Goal: Task Accomplishment & Management: Use online tool/utility

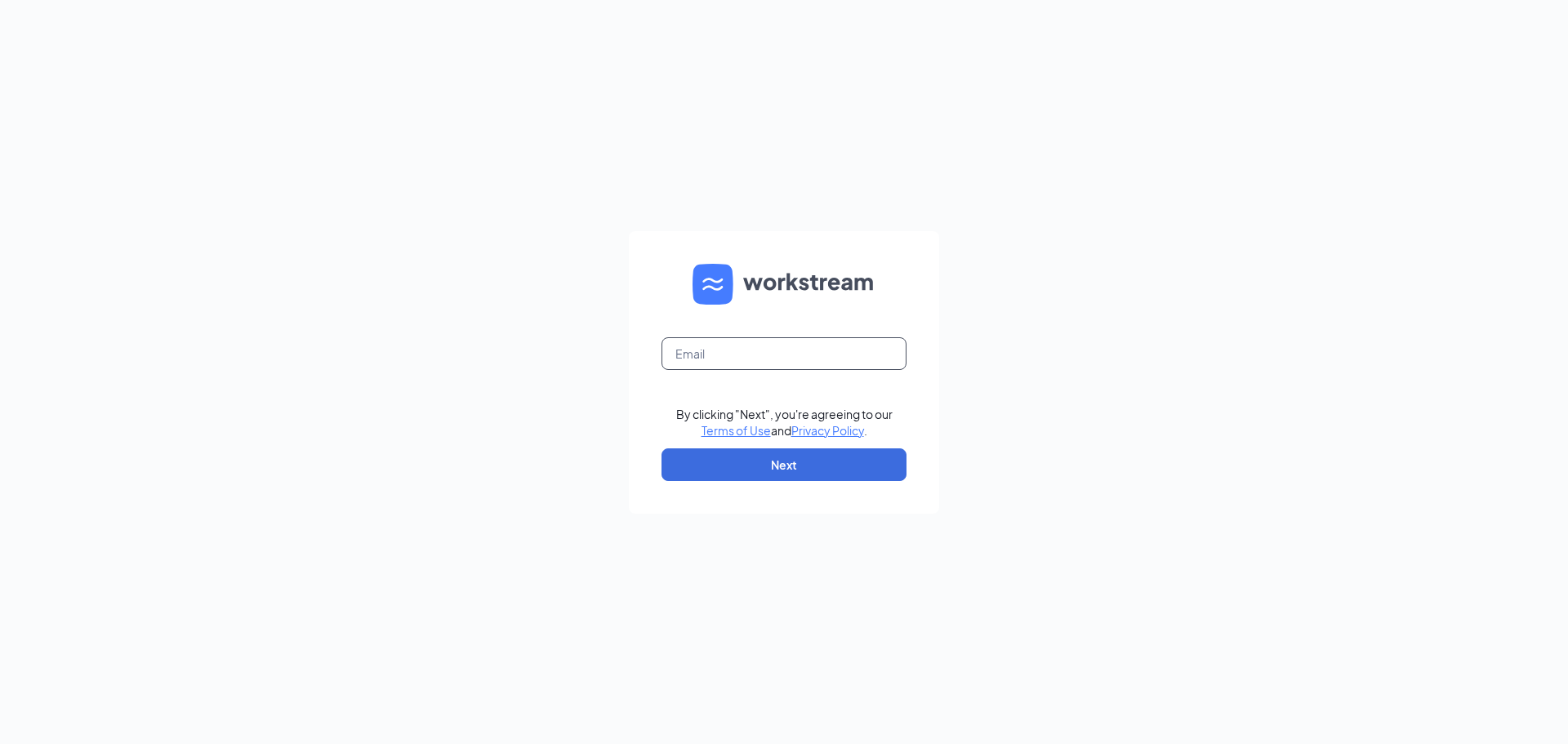
drag, startPoint x: 726, startPoint y: 356, endPoint x: 736, endPoint y: 375, distance: 21.5
click at [726, 356] on input "text" at bounding box center [784, 354] width 245 height 33
type input "emmafaylene05@gmail.com"
click at [761, 468] on button "Next" at bounding box center [784, 465] width 245 height 33
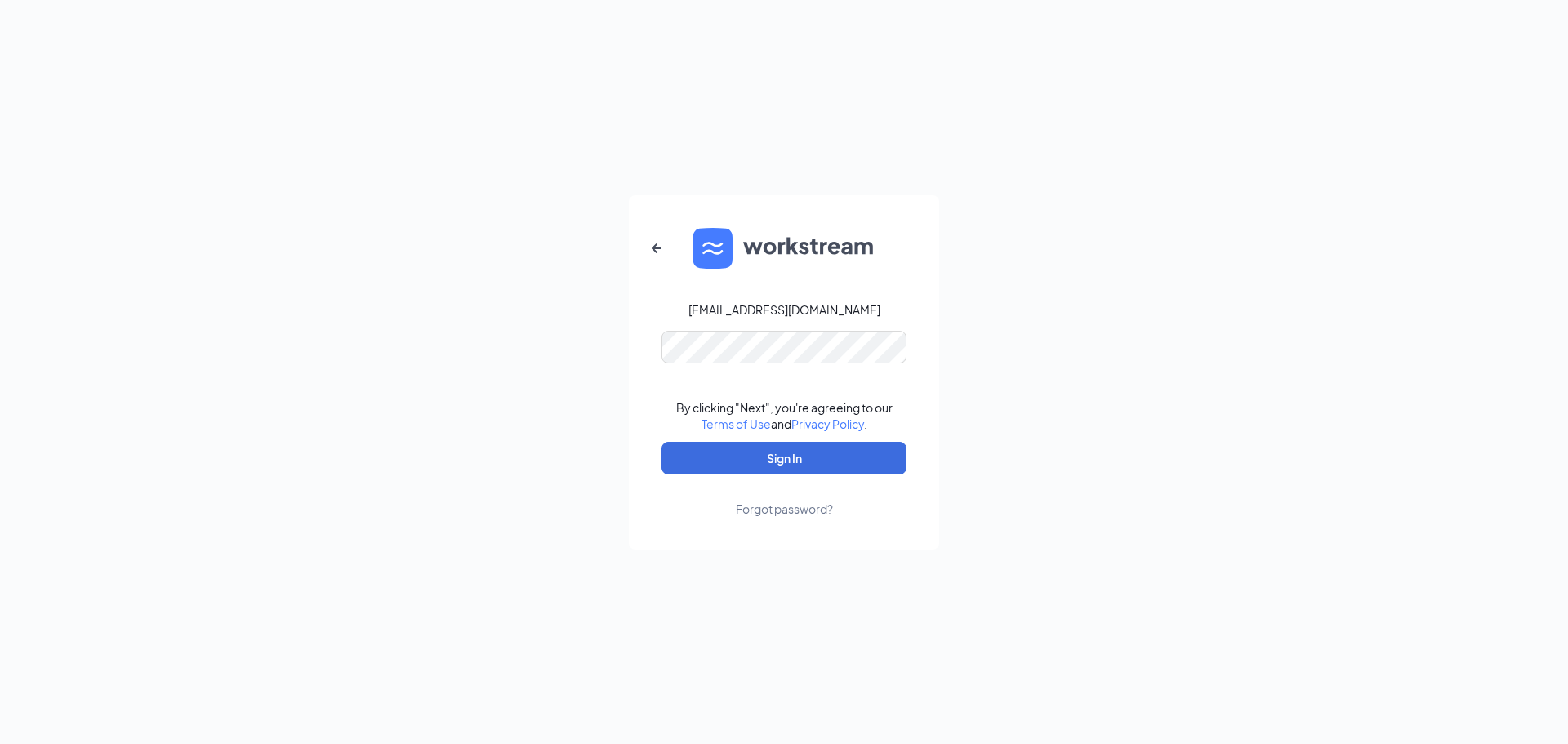
click at [860, 326] on form "emmafaylene05@gmail.com By clicking "Next", you're agreeing to our Terms of Use…" at bounding box center [784, 372] width 310 height 354
click at [798, 454] on button "Sign In" at bounding box center [784, 459] width 245 height 33
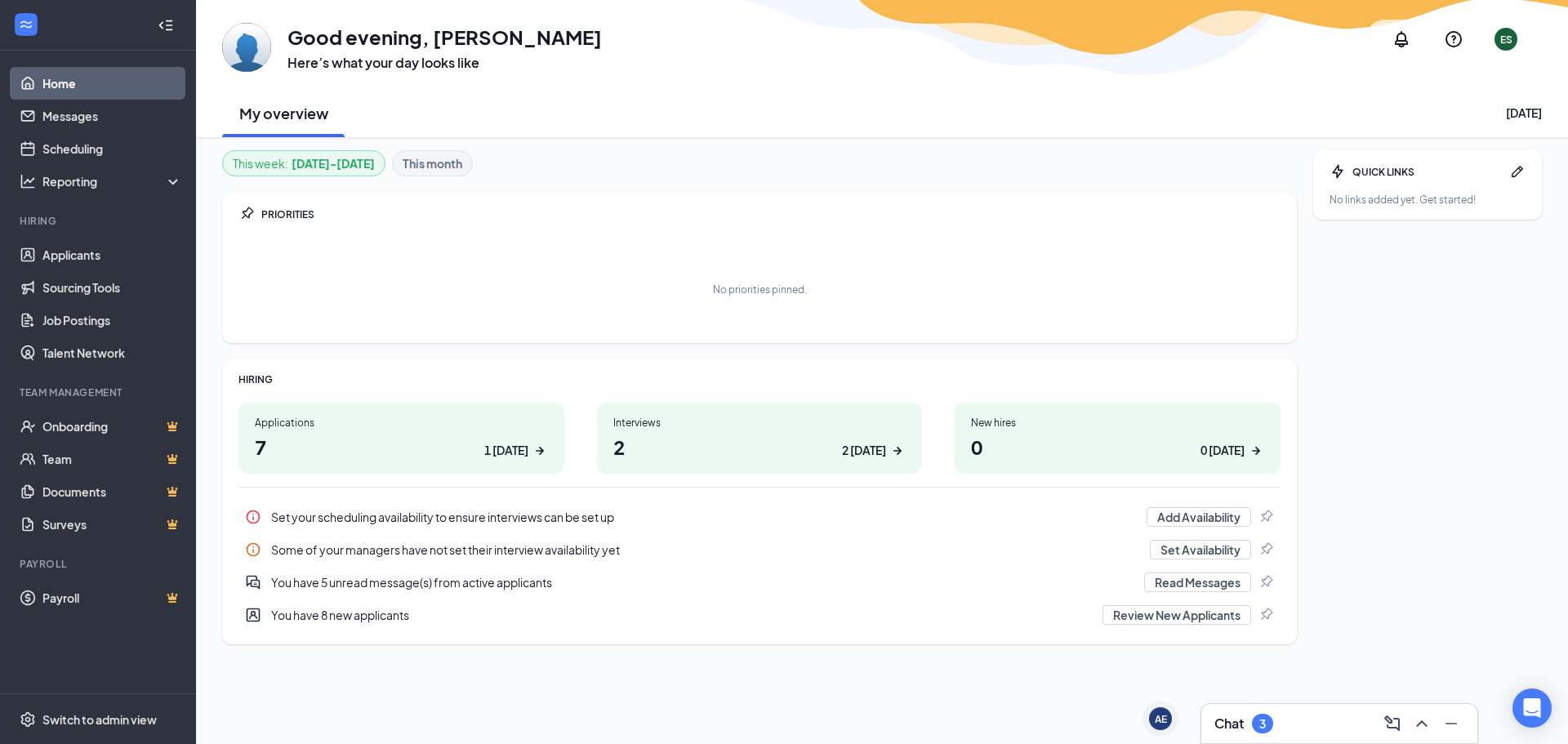
click at [1414, 721] on icon "ChevronUp" at bounding box center [1422, 724] width 19 height 19
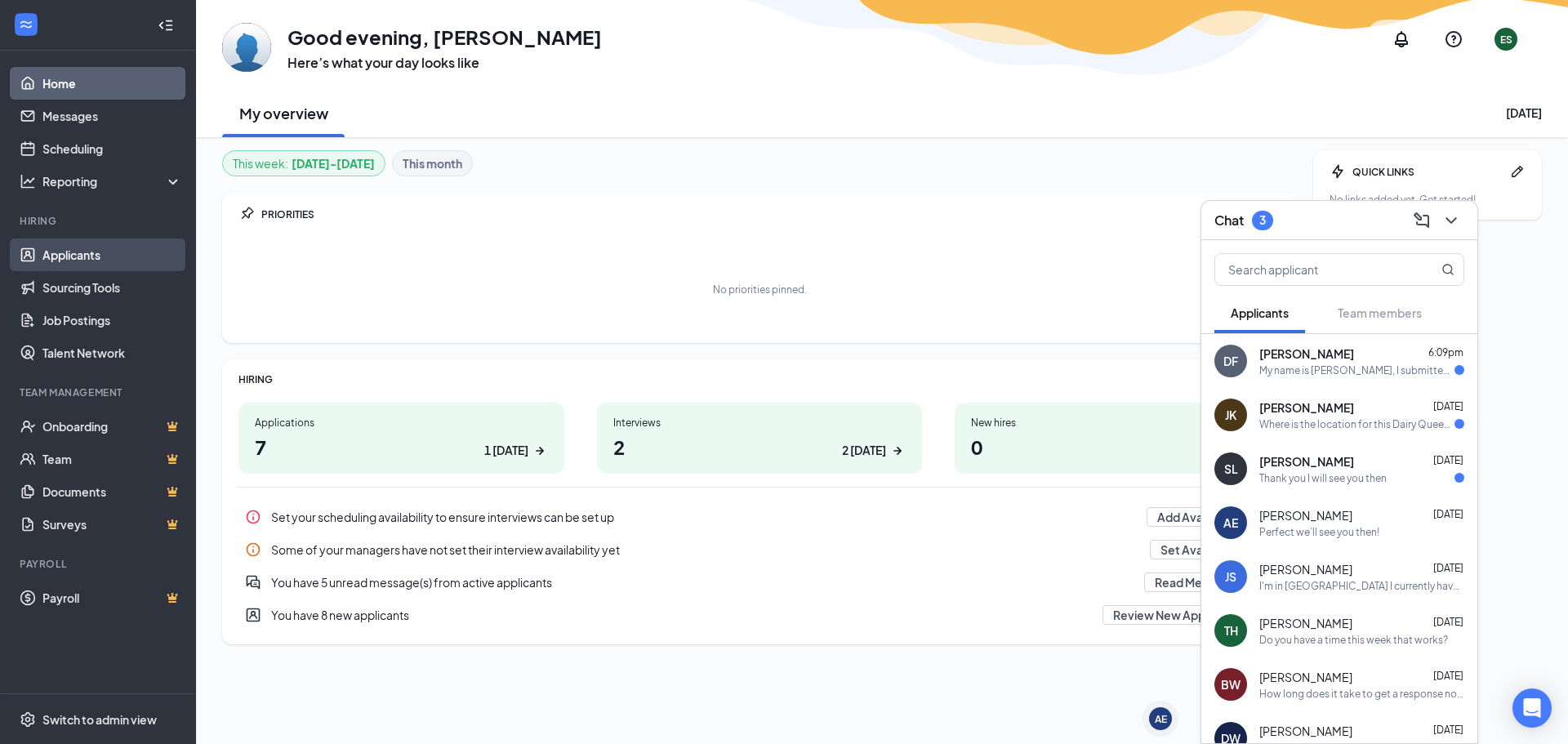
click at [102, 261] on link "Applicants" at bounding box center [112, 255] width 140 height 33
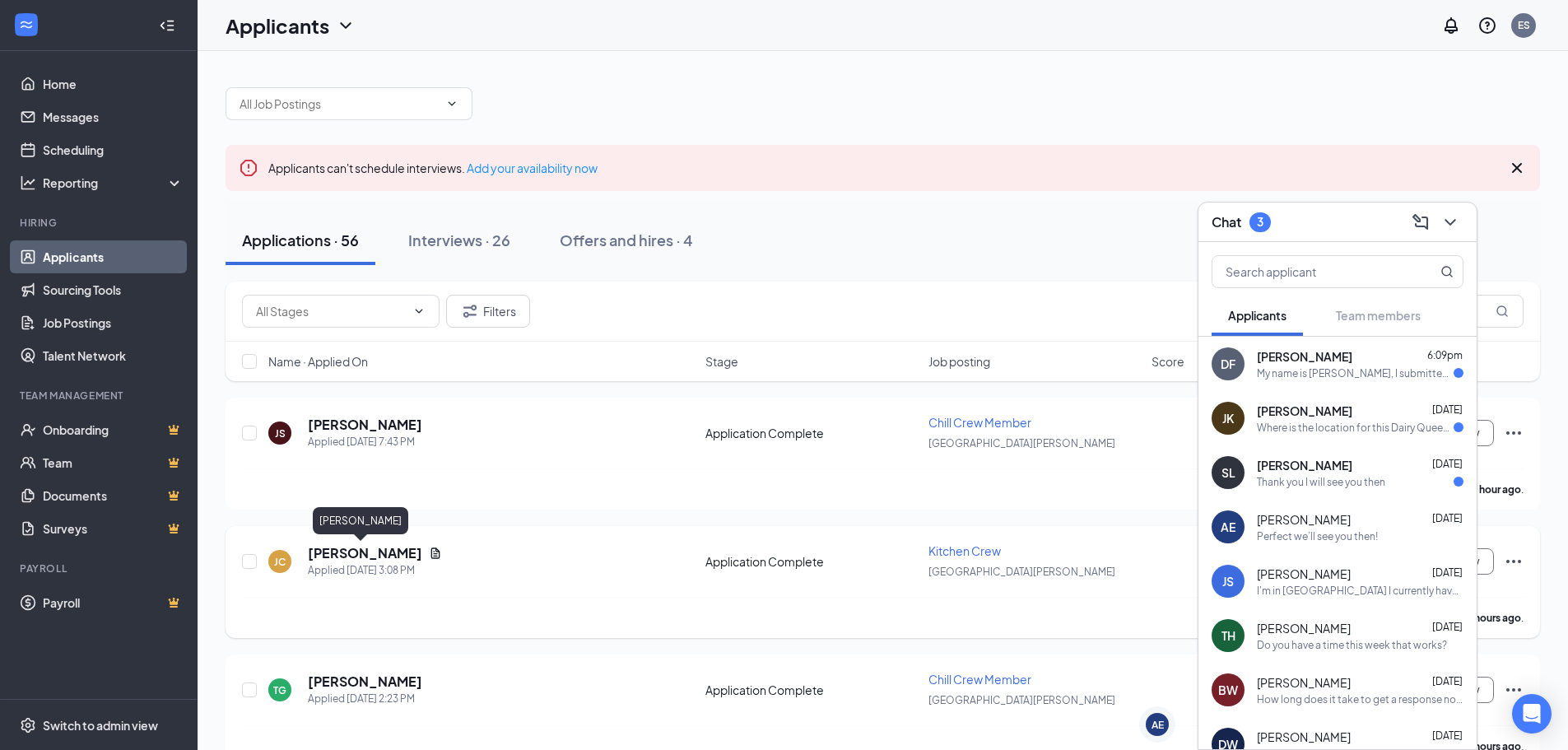
click at [358, 549] on h5 "[PERSON_NAME]" at bounding box center [365, 553] width 114 height 19
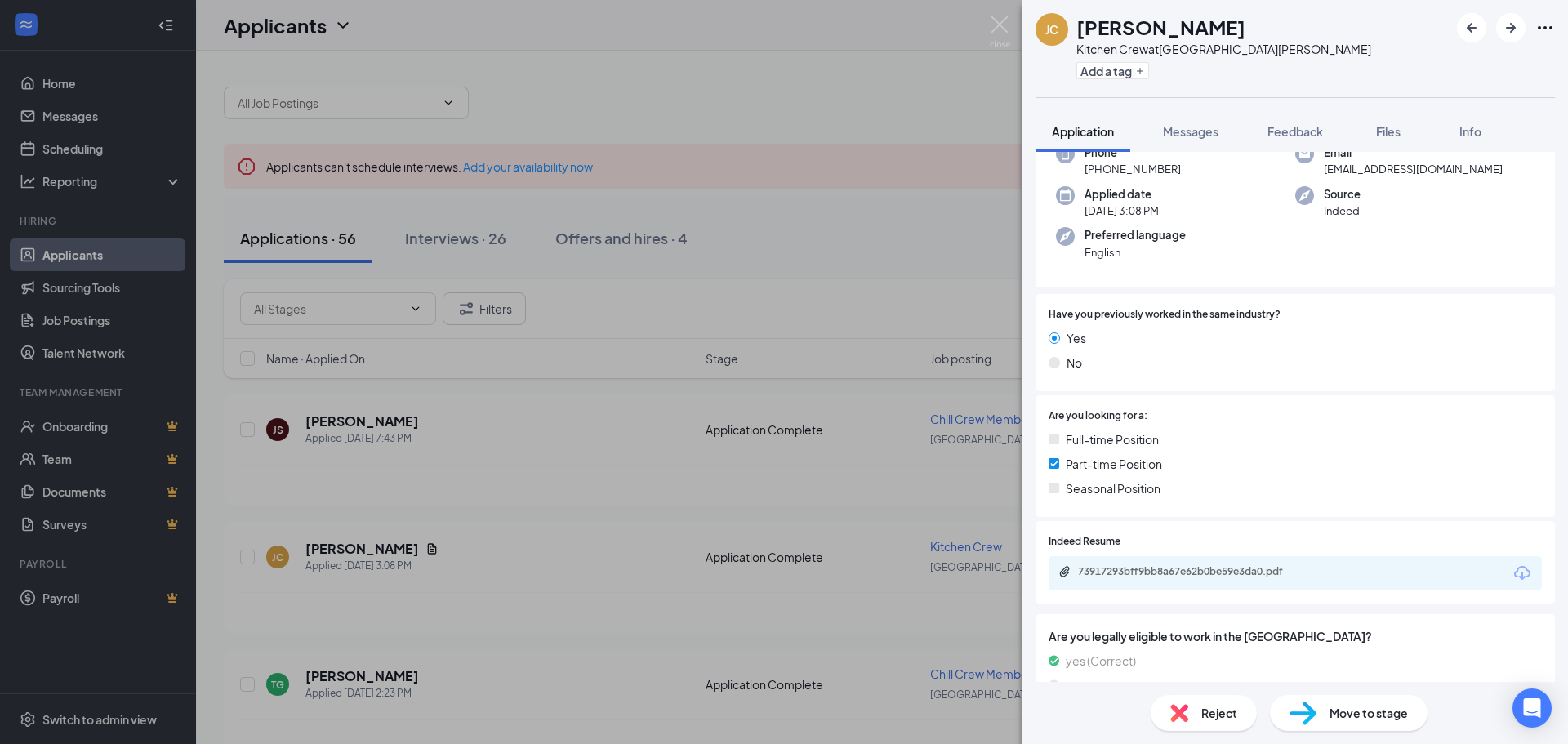
scroll to position [52, 0]
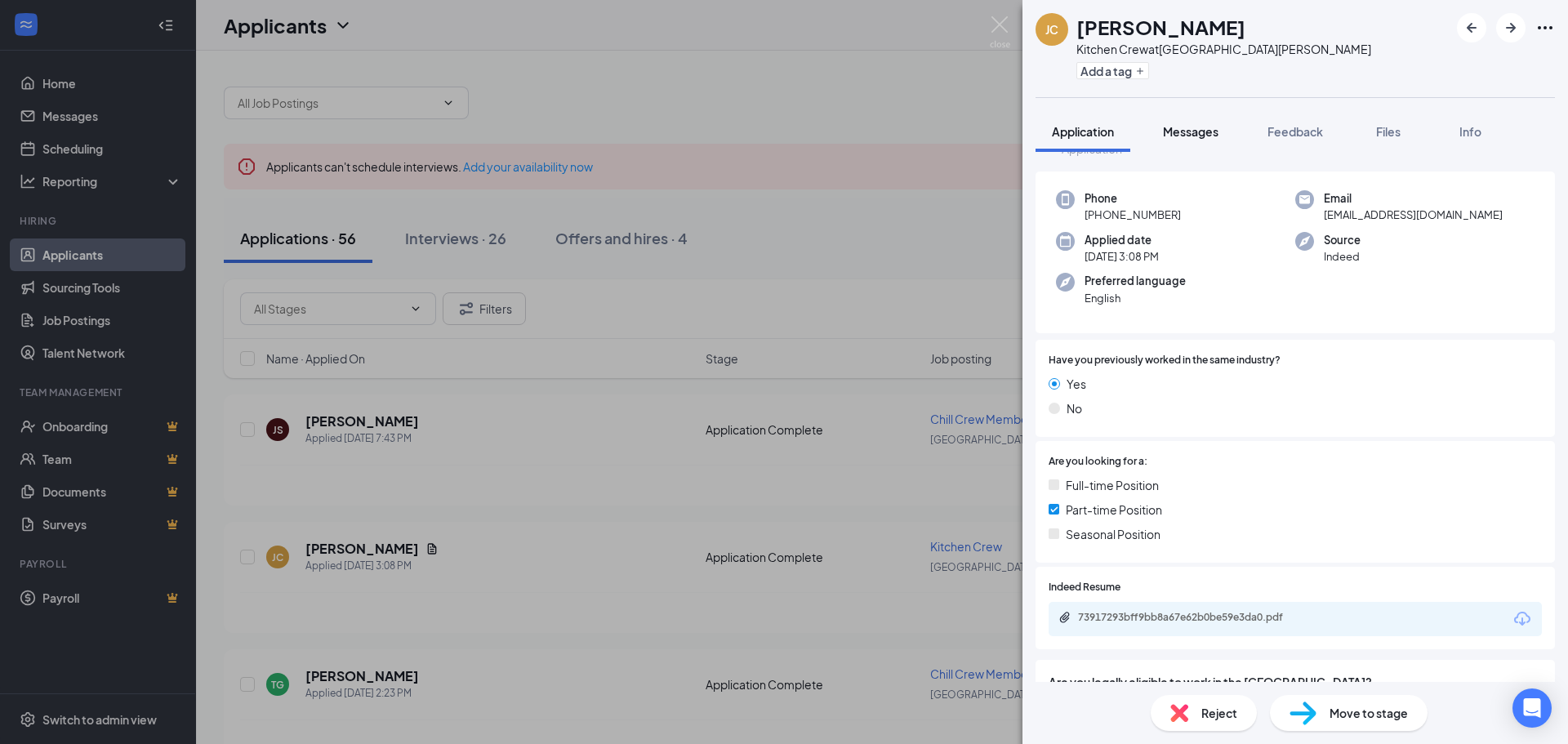
click at [1191, 136] on span "Messages" at bounding box center [1190, 131] width 55 height 15
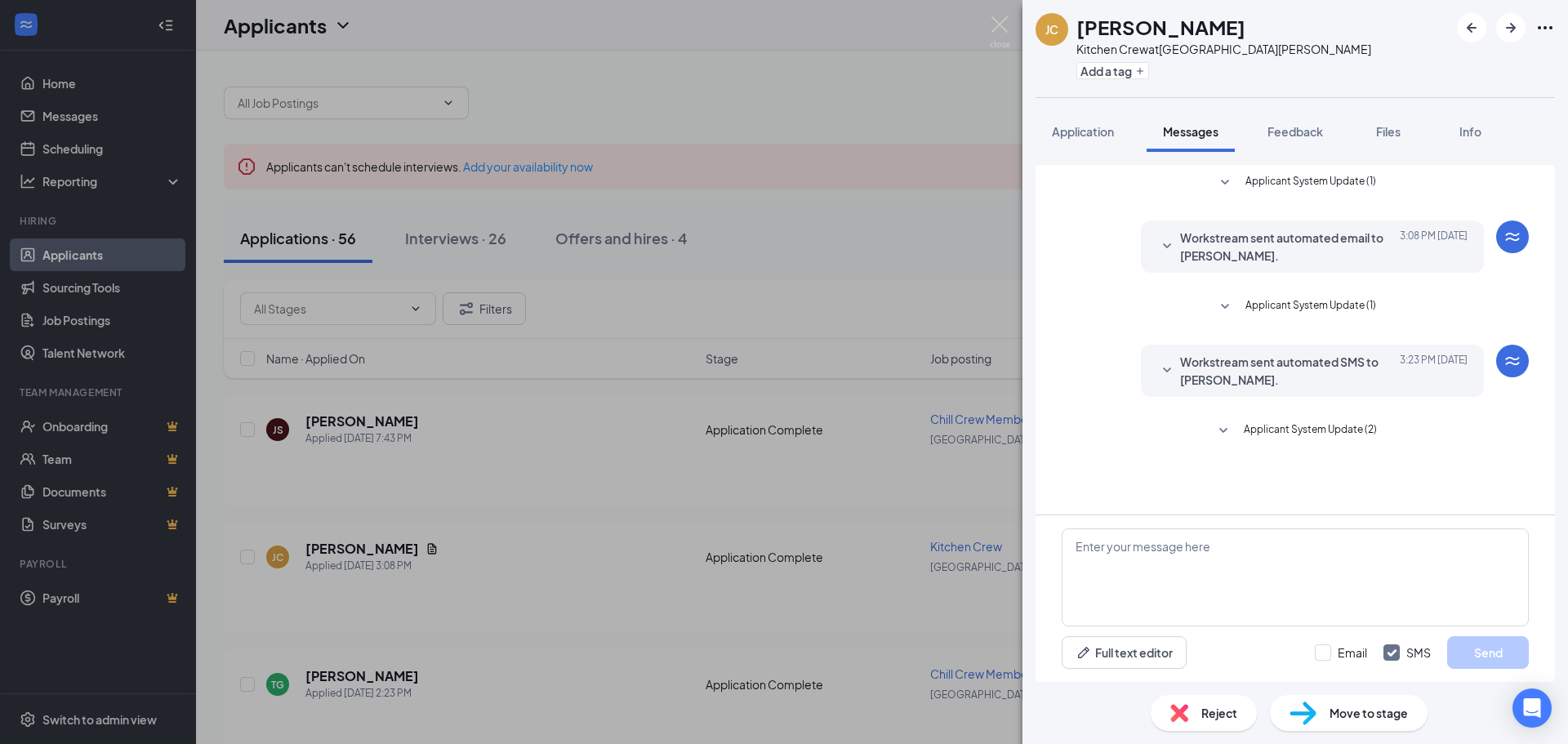
click at [1307, 438] on span "Applicant System Update (2)" at bounding box center [1310, 432] width 133 height 19
click at [1276, 130] on span "Feedback" at bounding box center [1295, 131] width 55 height 15
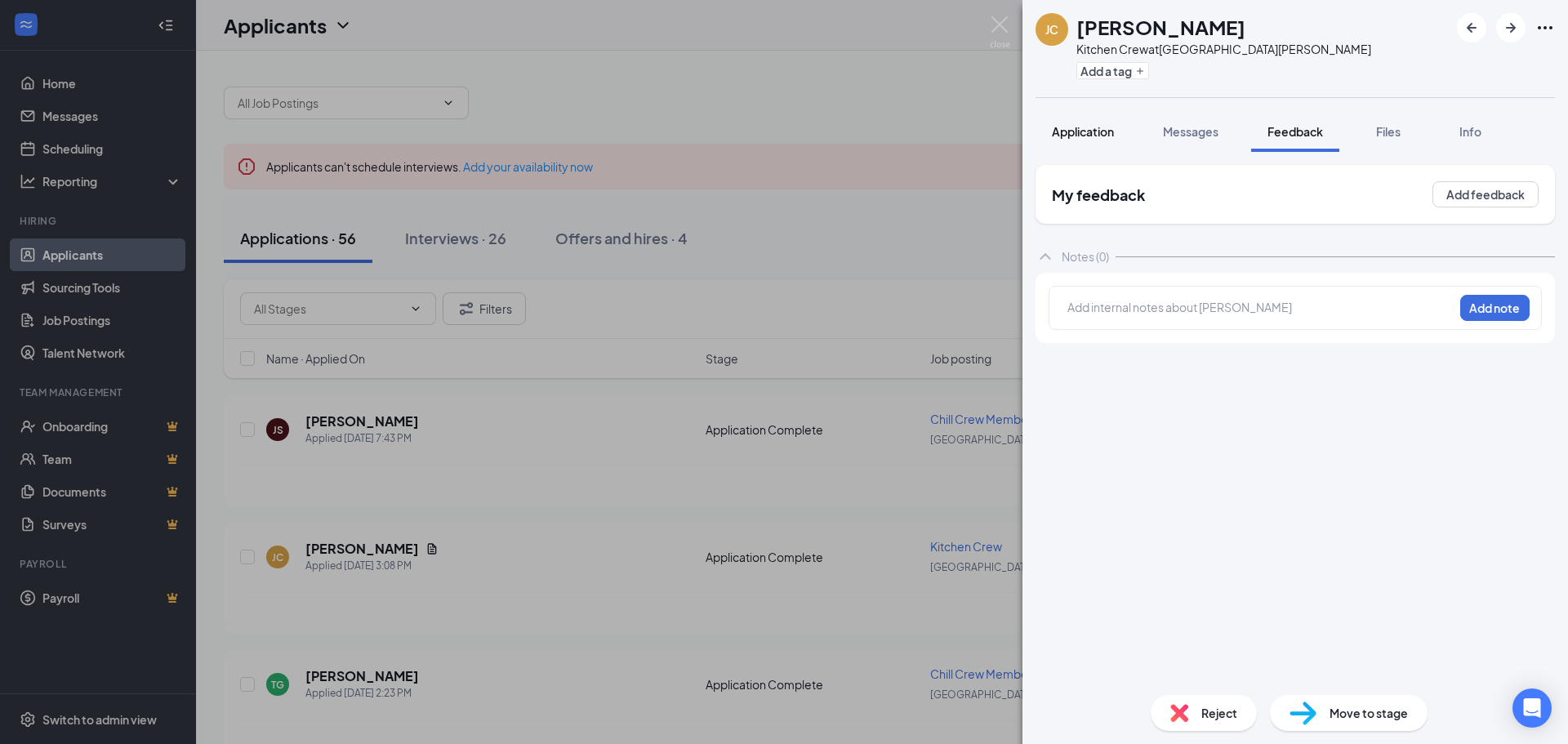
click at [1080, 135] on span "Application" at bounding box center [1083, 131] width 62 height 15
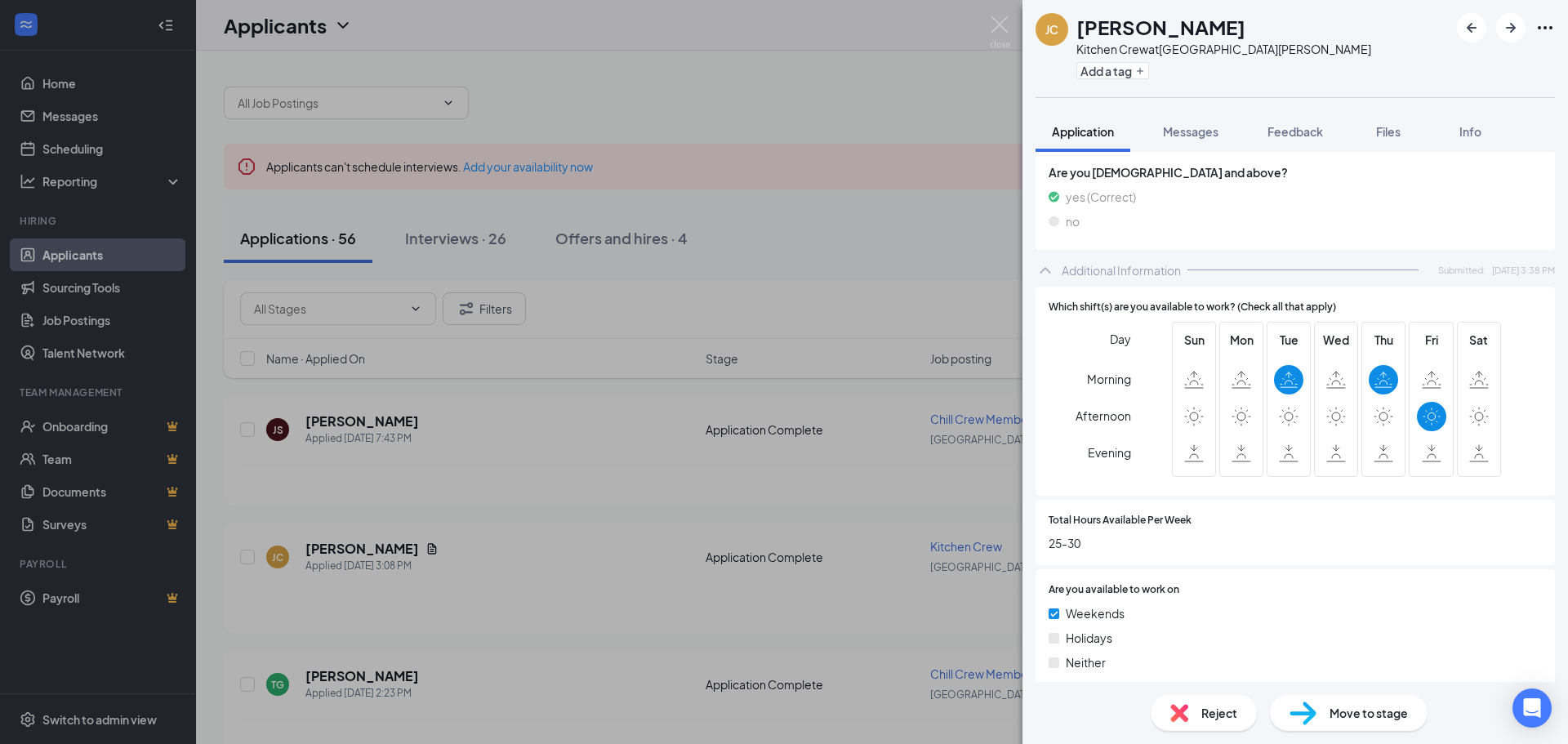
scroll to position [735, 0]
